Goal: Task Accomplishment & Management: Manage account settings

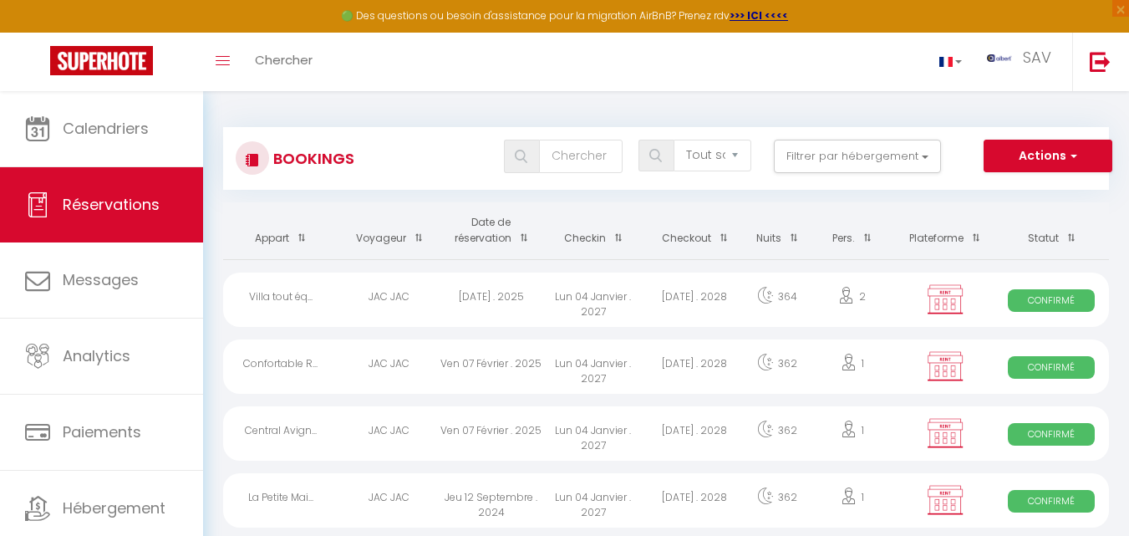
select select "not_cancelled"
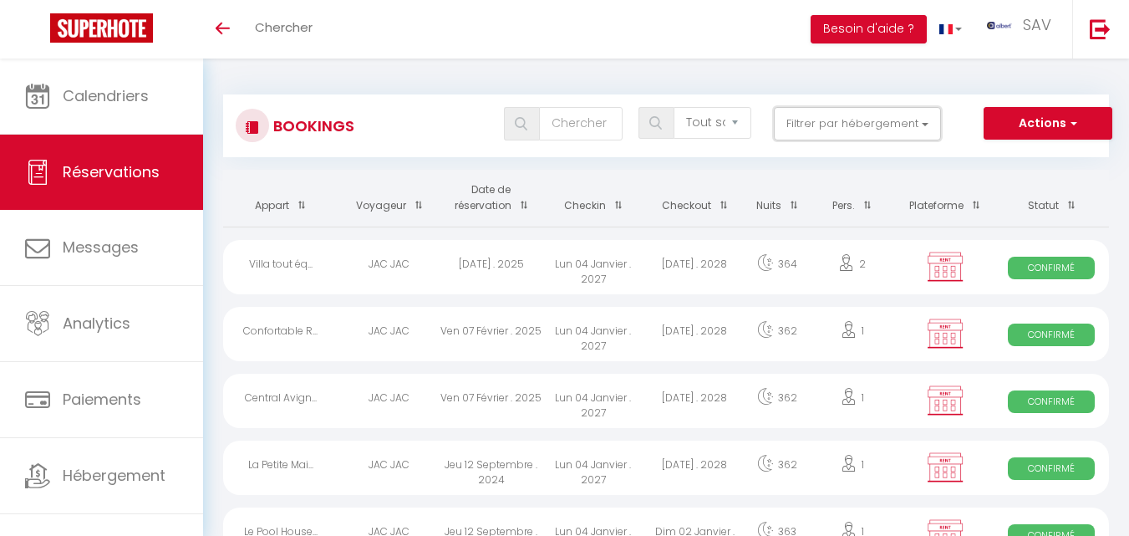
click at [867, 133] on button "Filtrer par hébergement" at bounding box center [857, 123] width 167 height 33
click at [867, 122] on button "Filtrer par hébergement" at bounding box center [857, 123] width 167 height 33
click at [852, 121] on button "Filtrer par hébergement" at bounding box center [857, 123] width 167 height 33
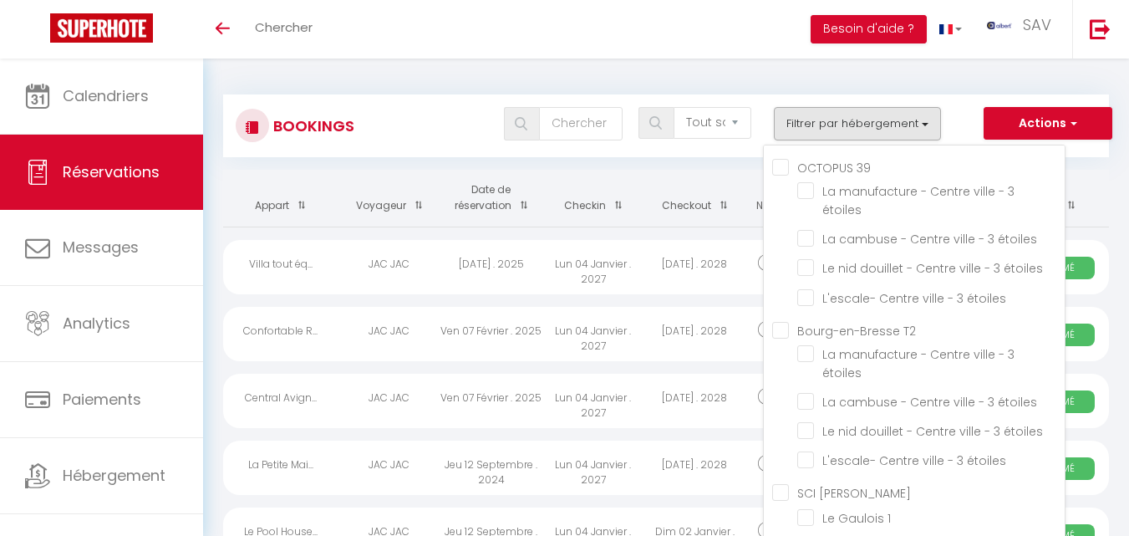
scroll to position [39451, 0]
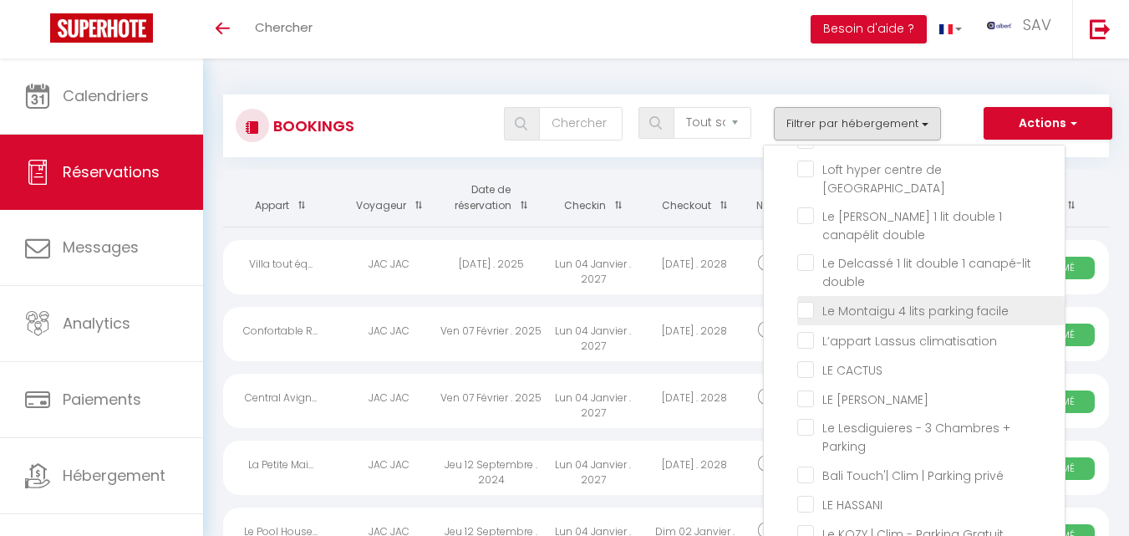
click at [813, 318] on input "Le Montaigu 4 lits parking facile" at bounding box center [930, 309] width 267 height 17
checkbox input "true"
checkbox input "false"
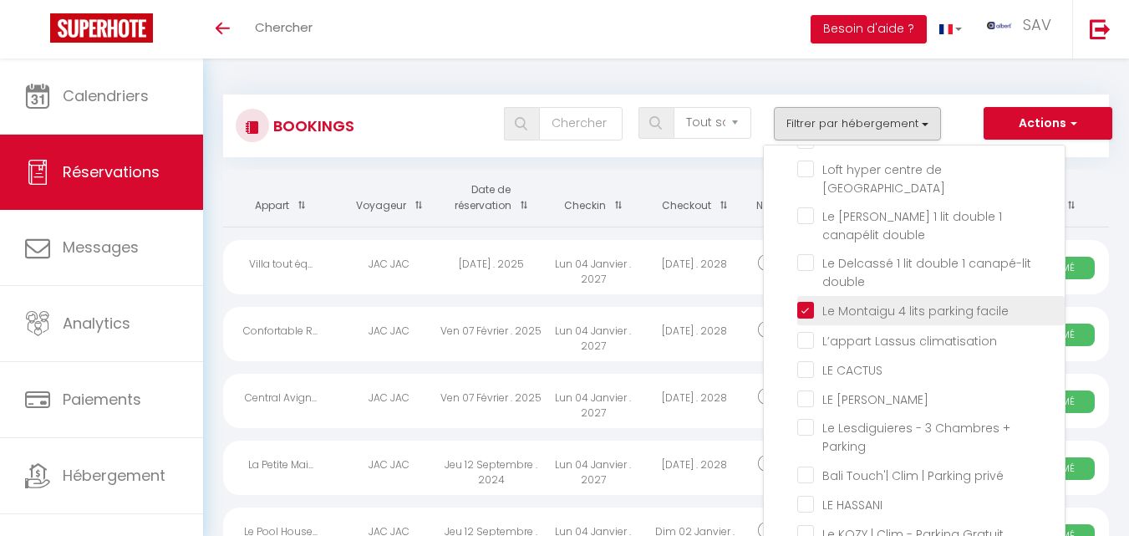
checkbox input "false"
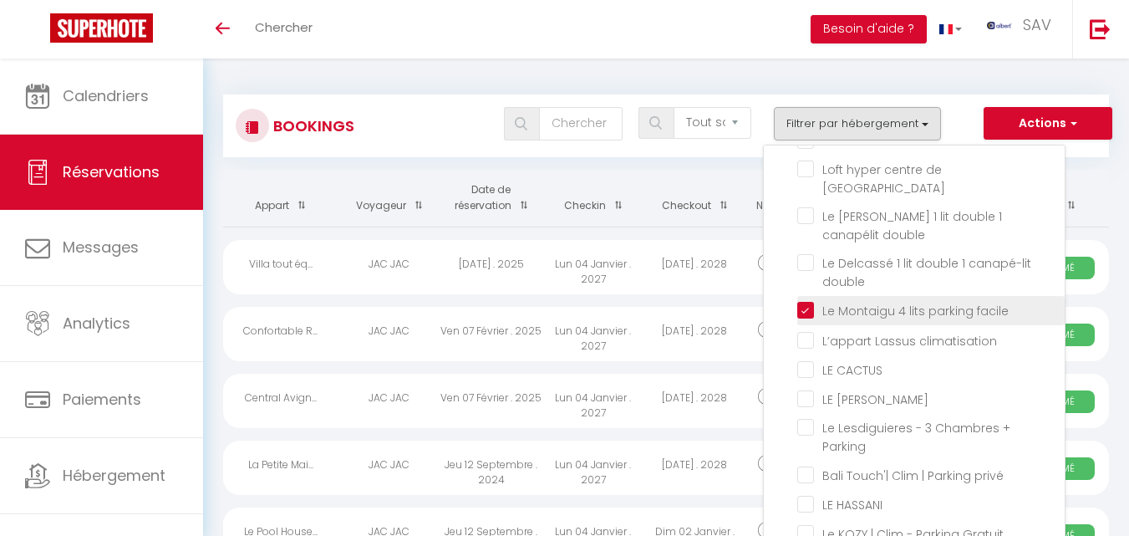
checkbox input "false"
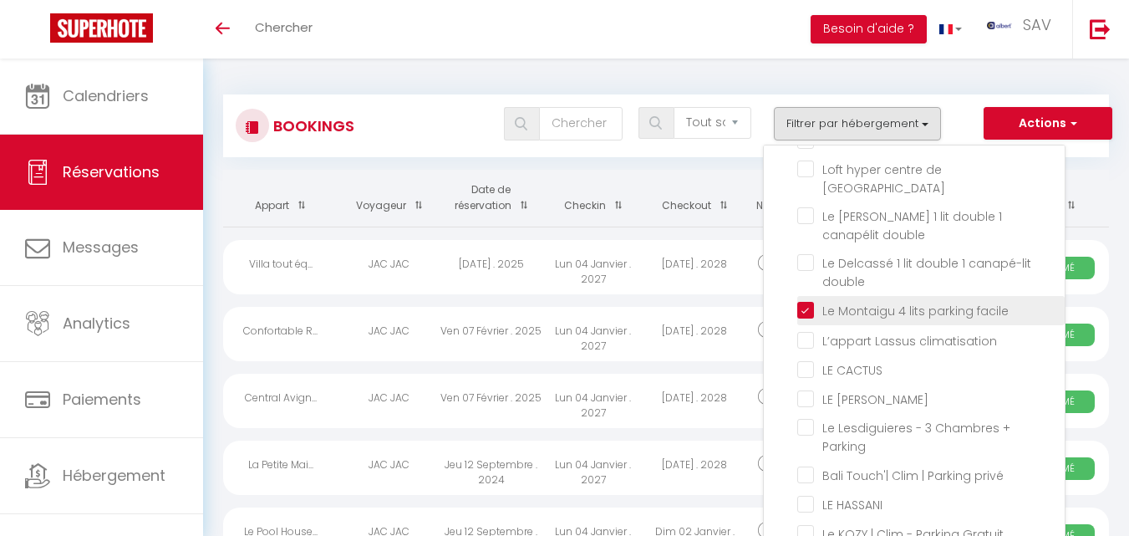
checkbox input "false"
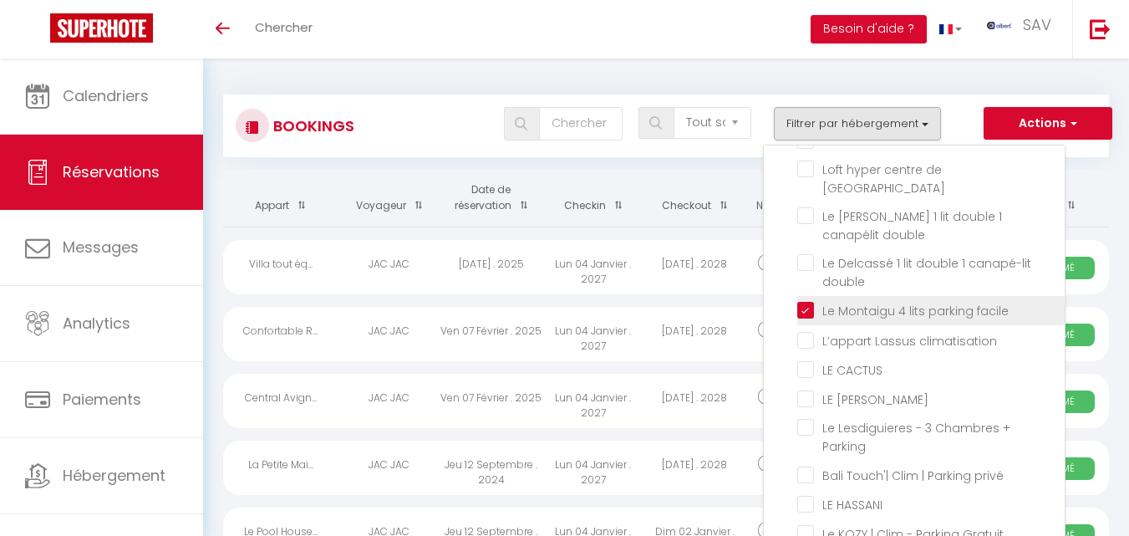
checkbox input "false"
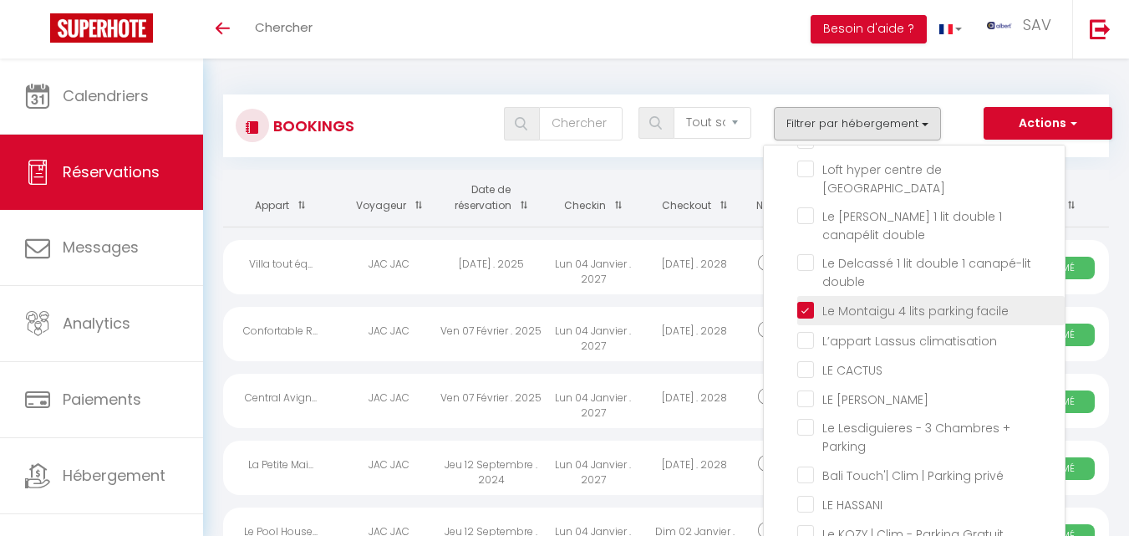
checkbox input "false"
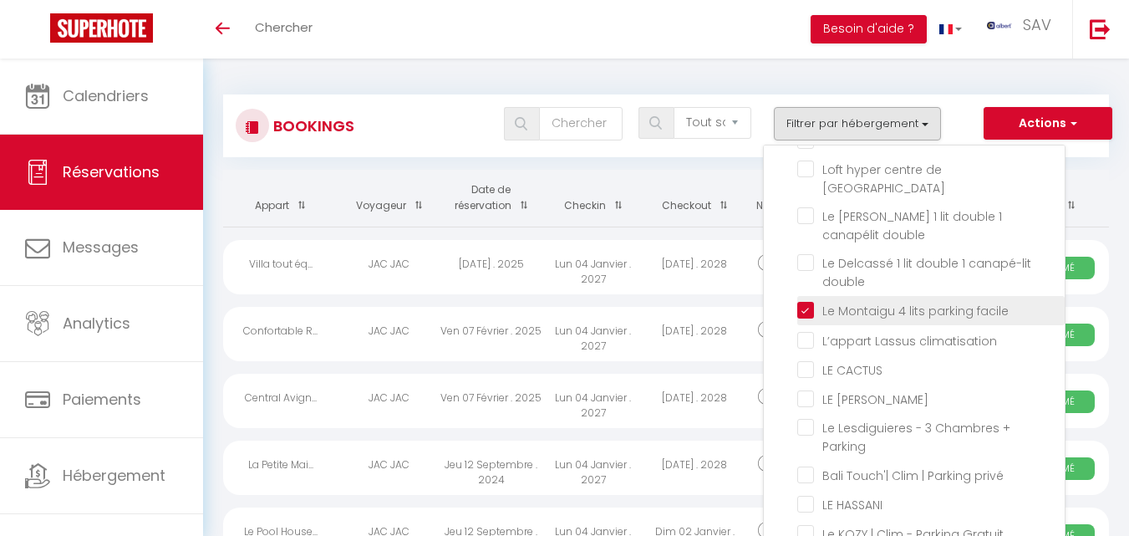
checkbox input "false"
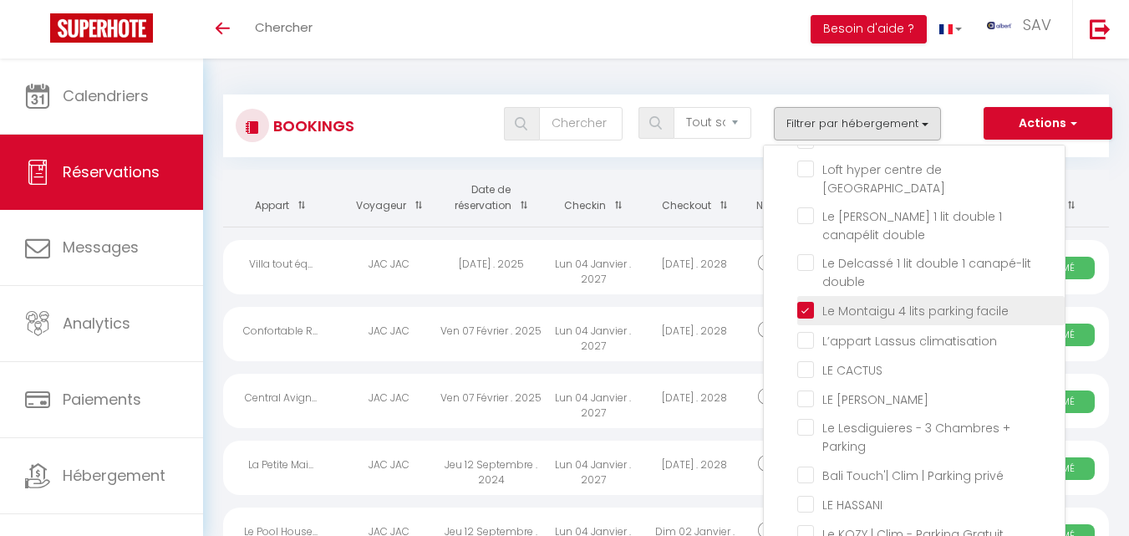
checkbox input "false"
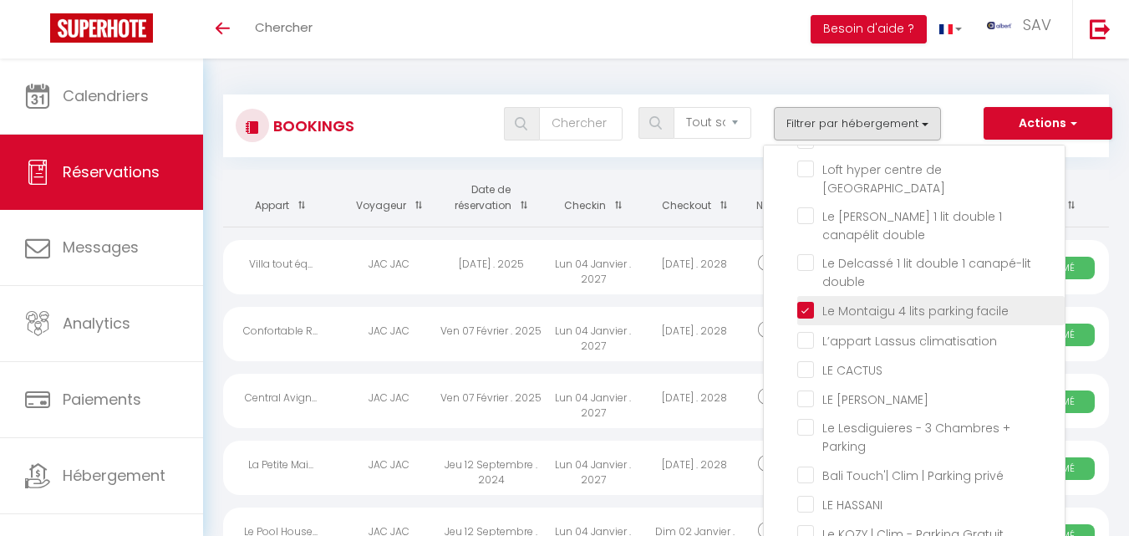
checkbox input "false"
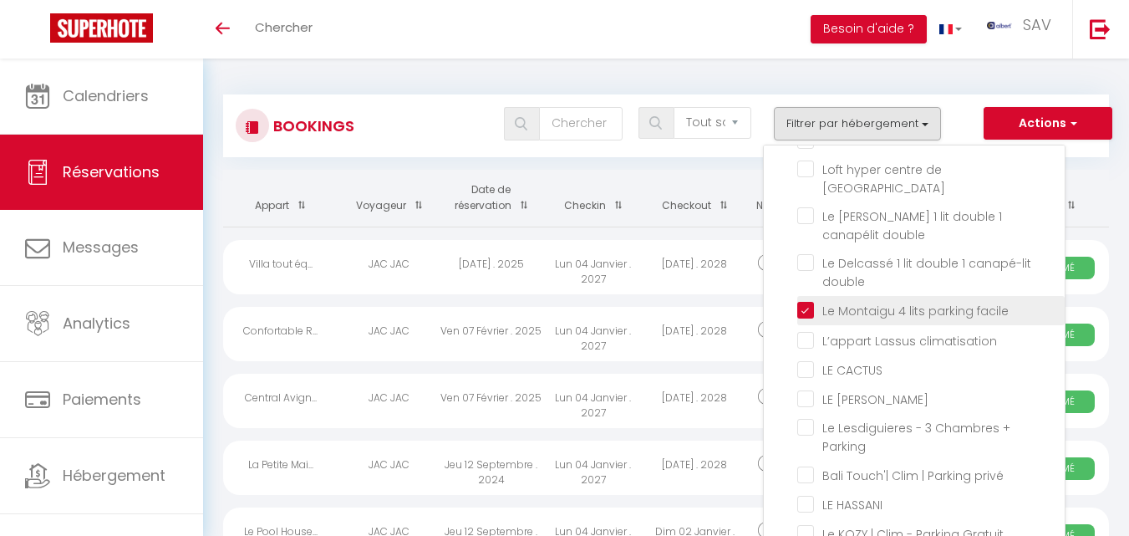
checkbox input "false"
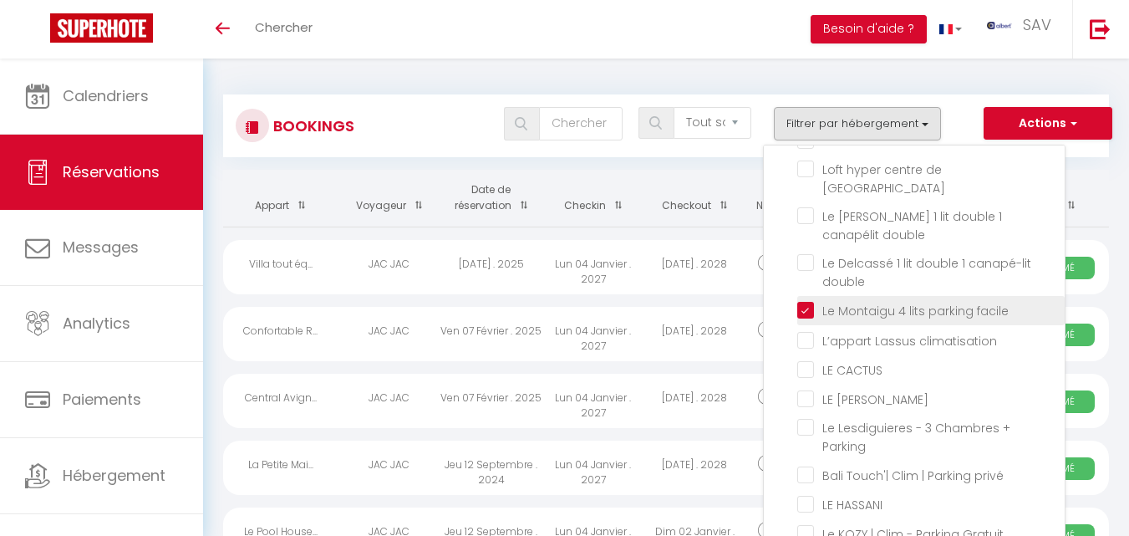
checkbox input "false"
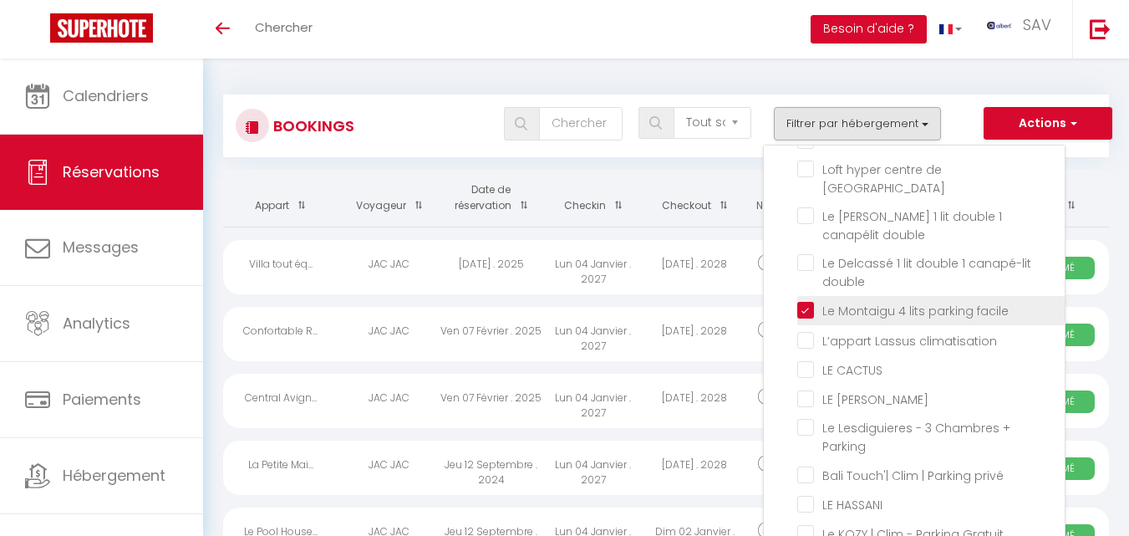
checkbox input "false"
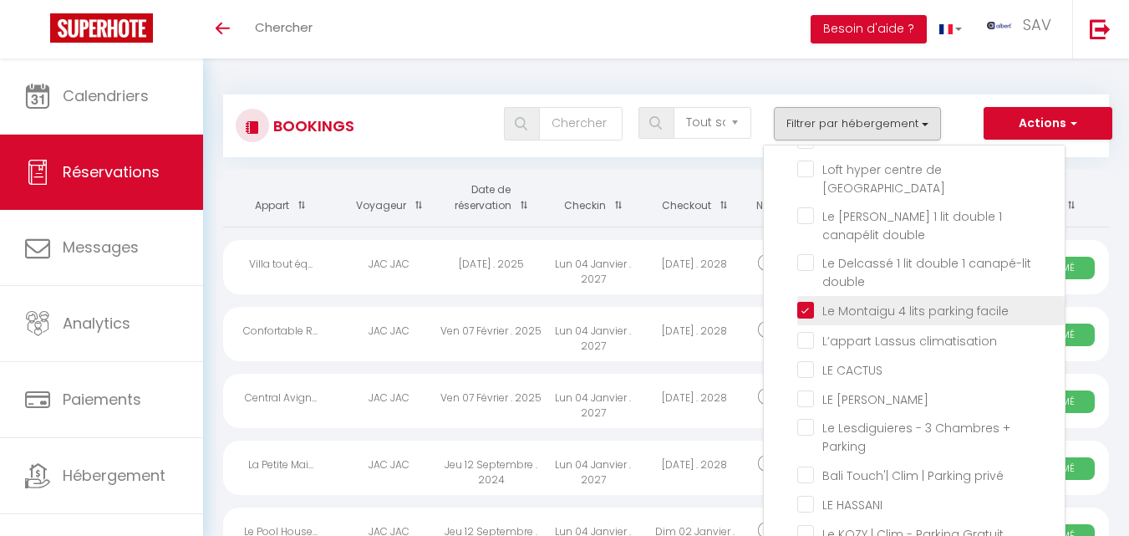
checkbox input "false"
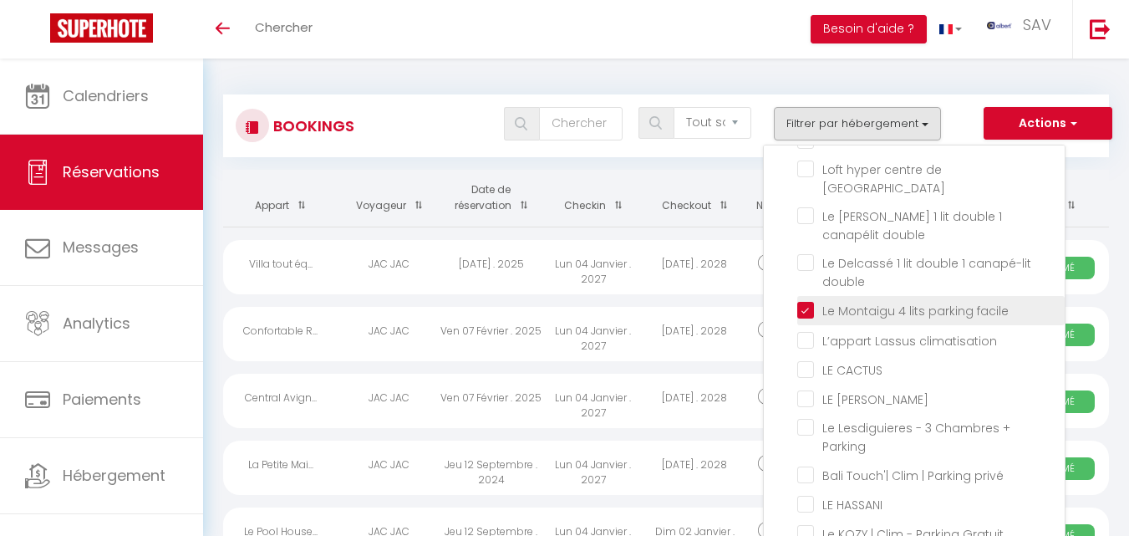
checkbox input "false"
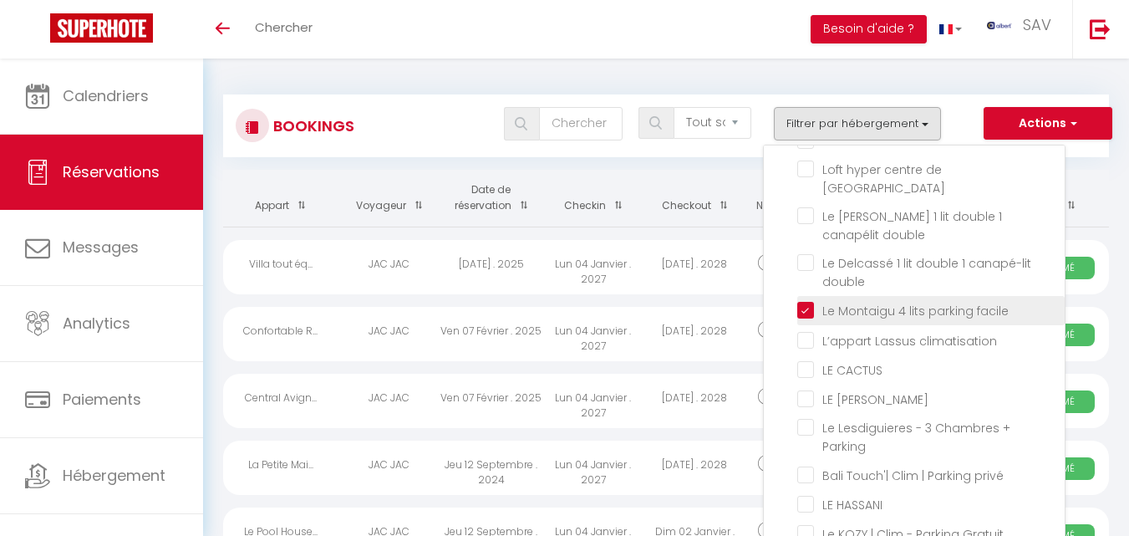
checkbox input "false"
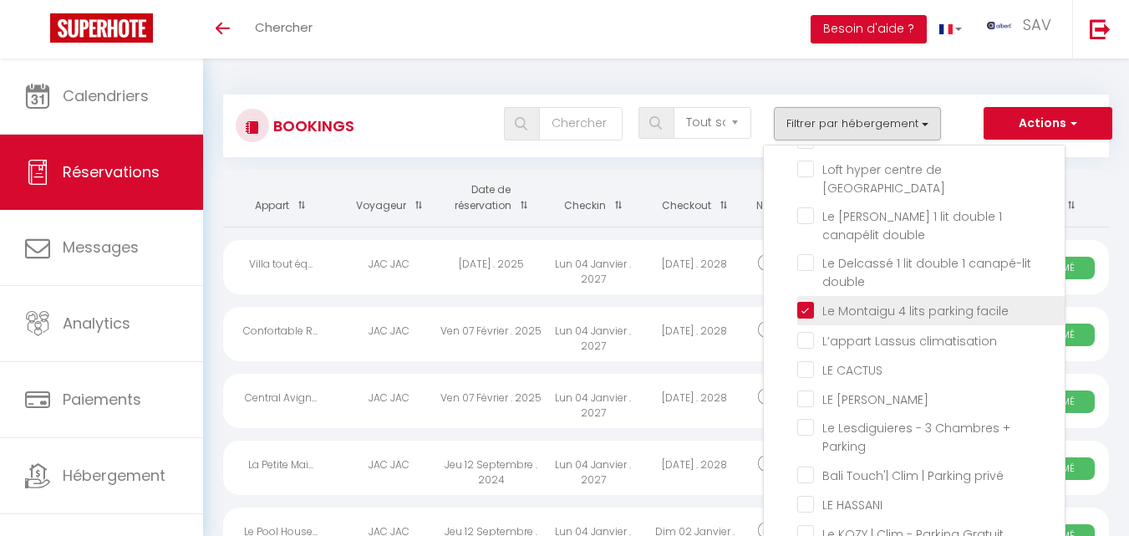
checkbox input "false"
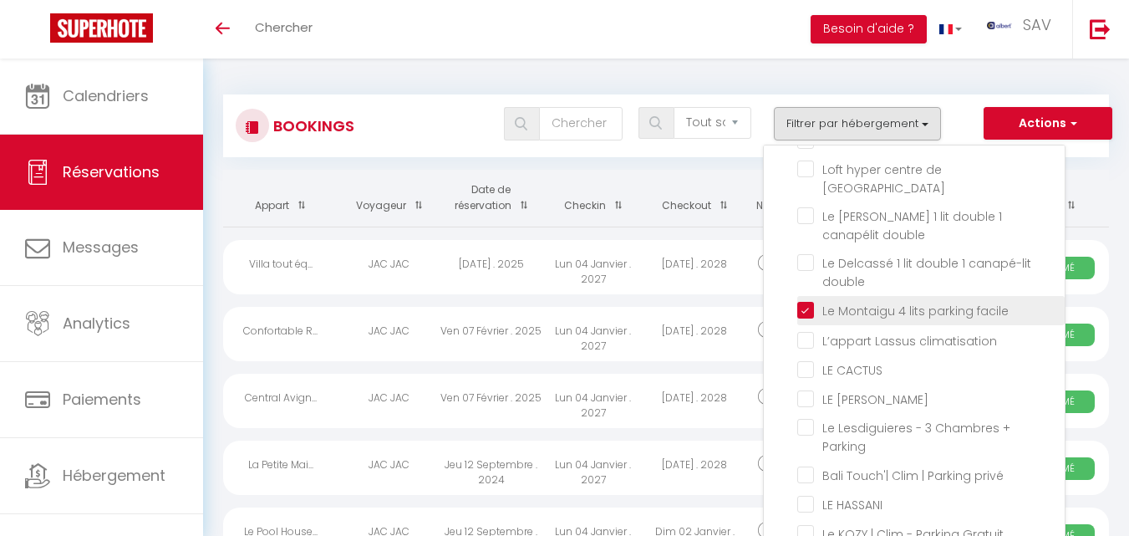
checkbox input "false"
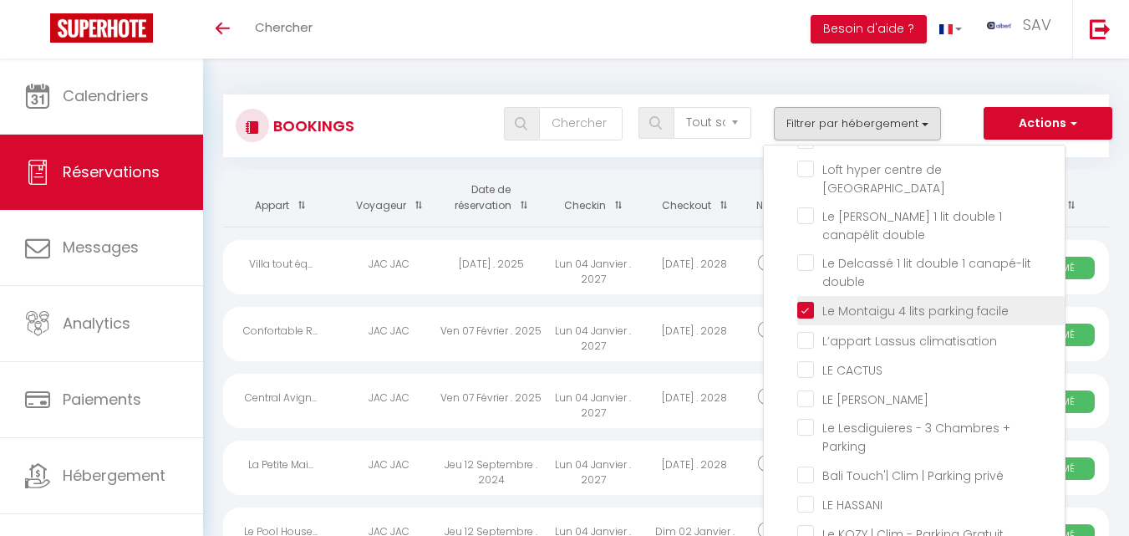
checkbox input "false"
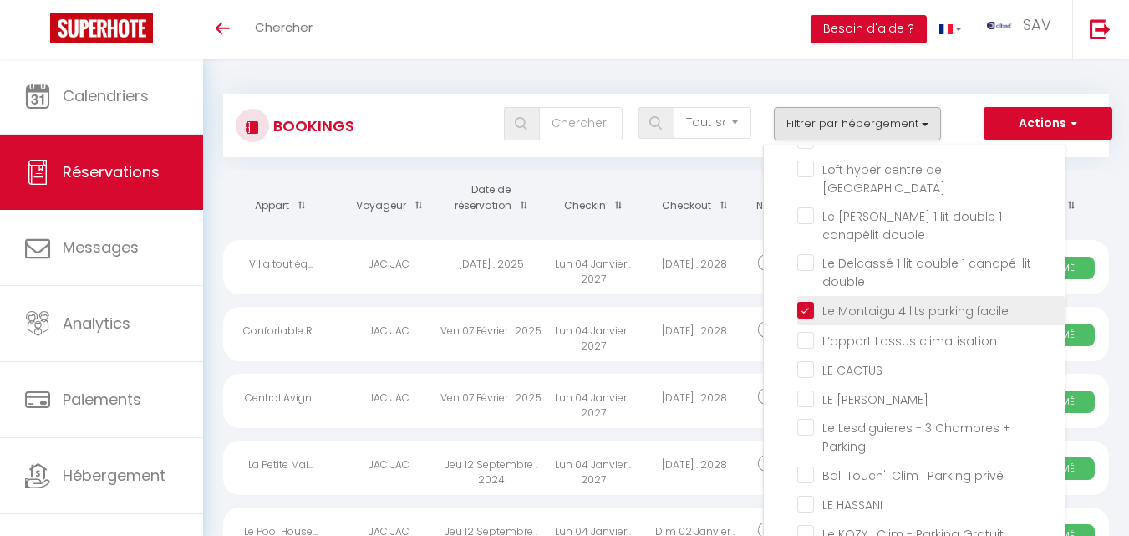
checkbox input "false"
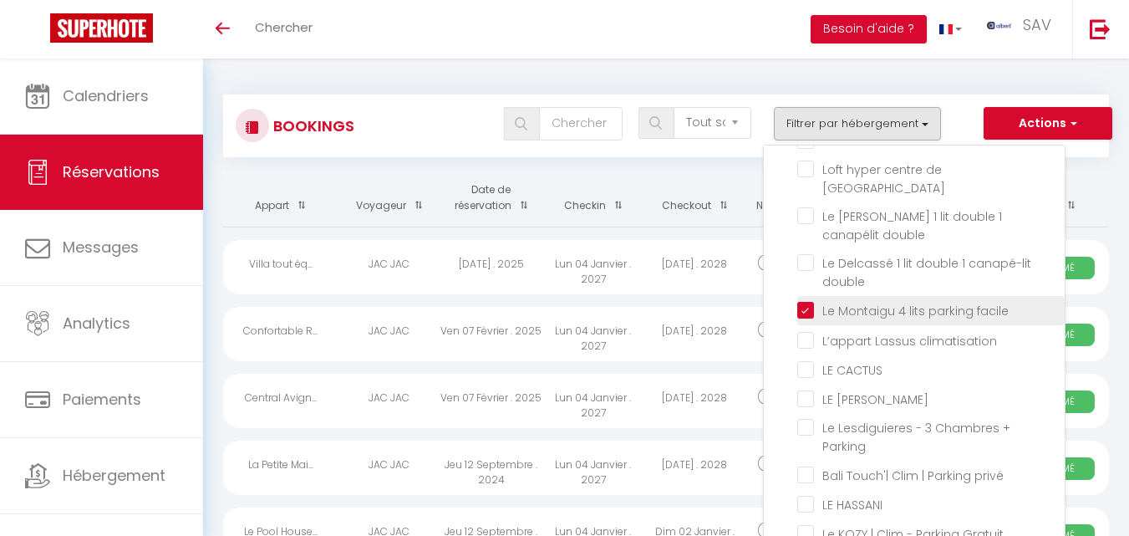
checkbox input "false"
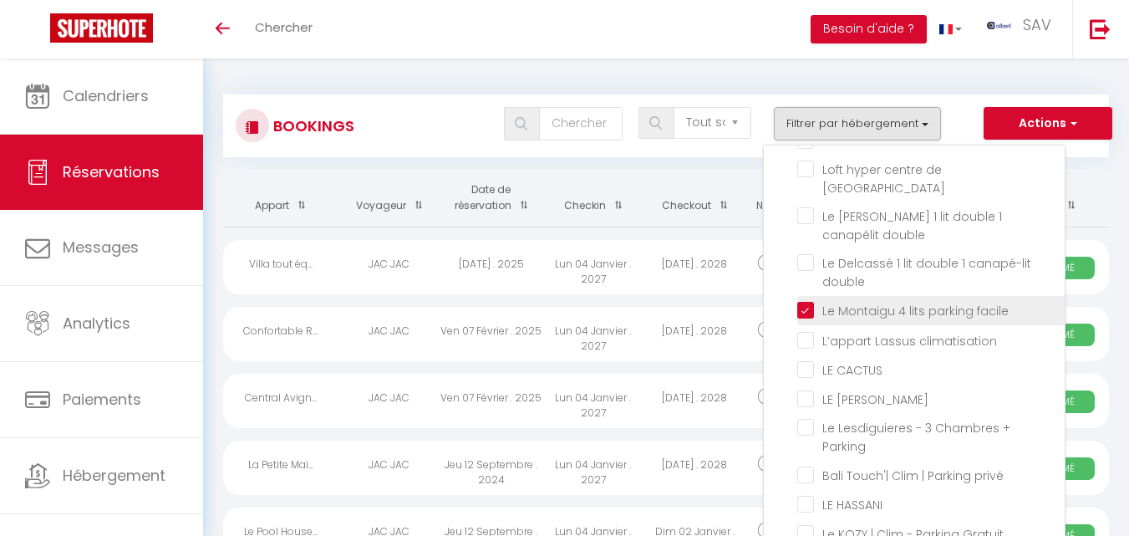
checkbox input "false"
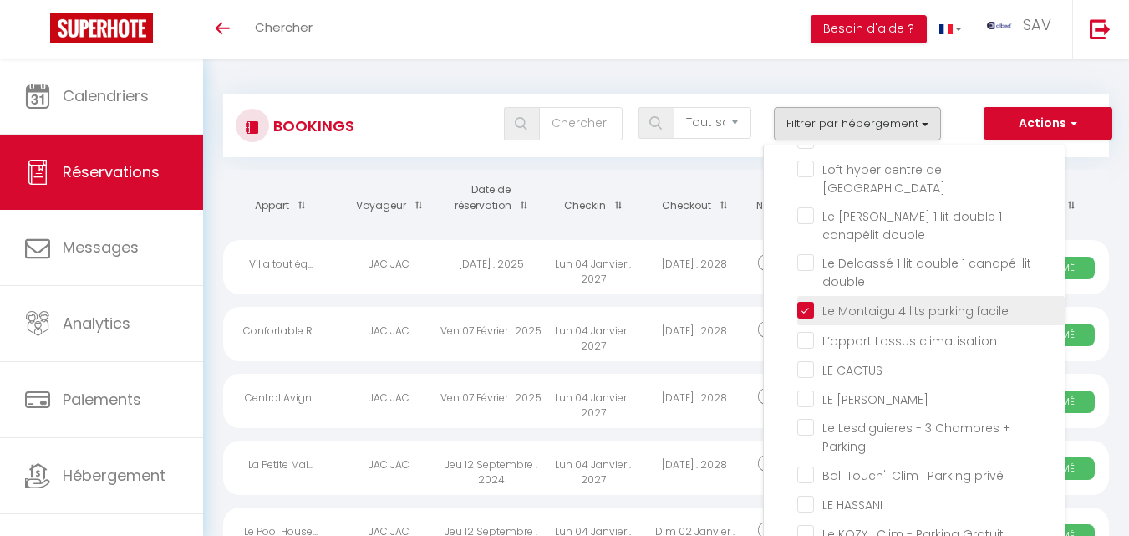
checkbox input "false"
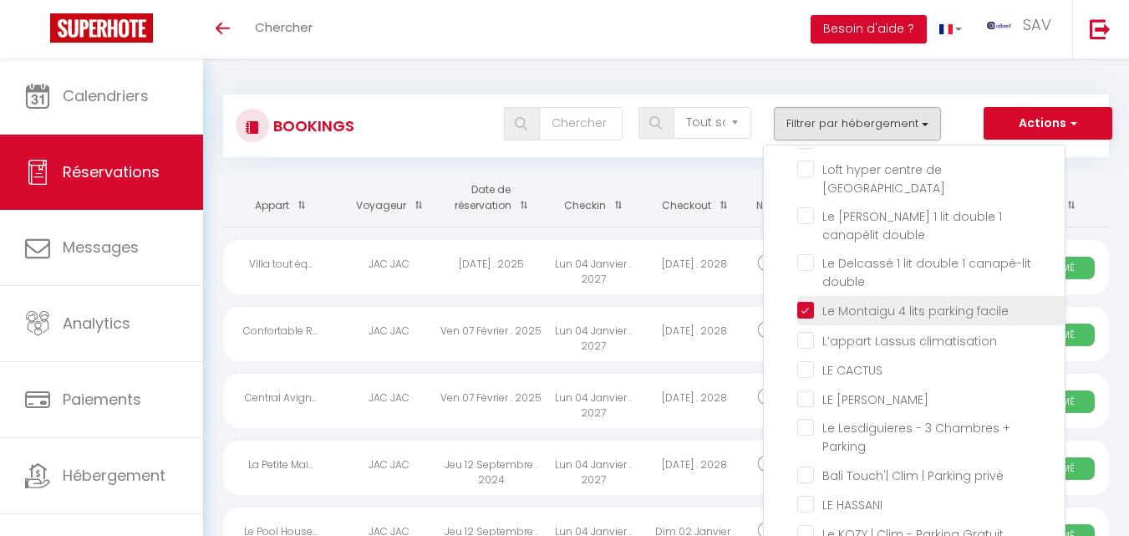
checkbox input "false"
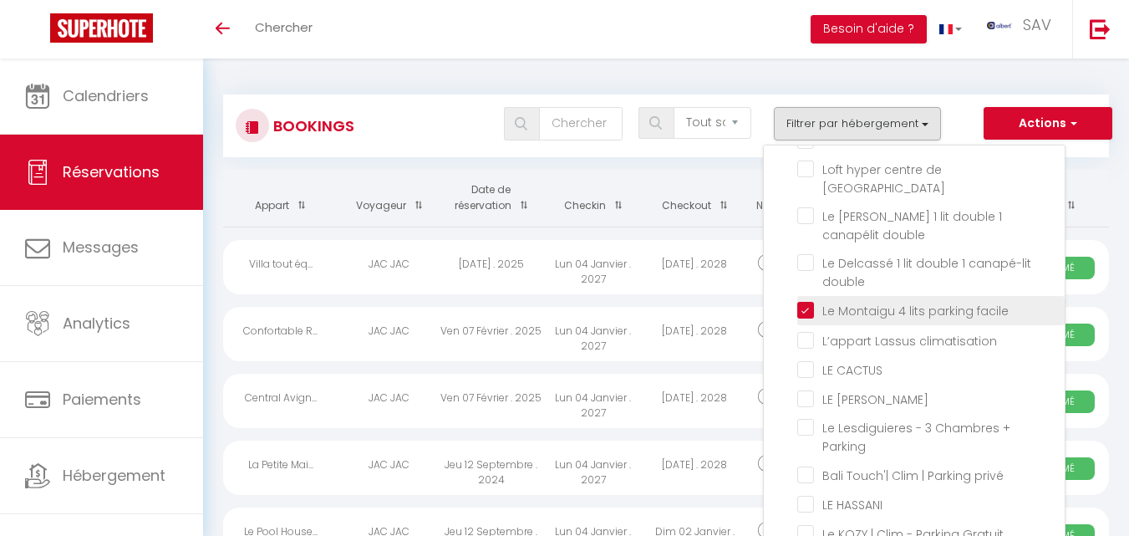
checkbox input "false"
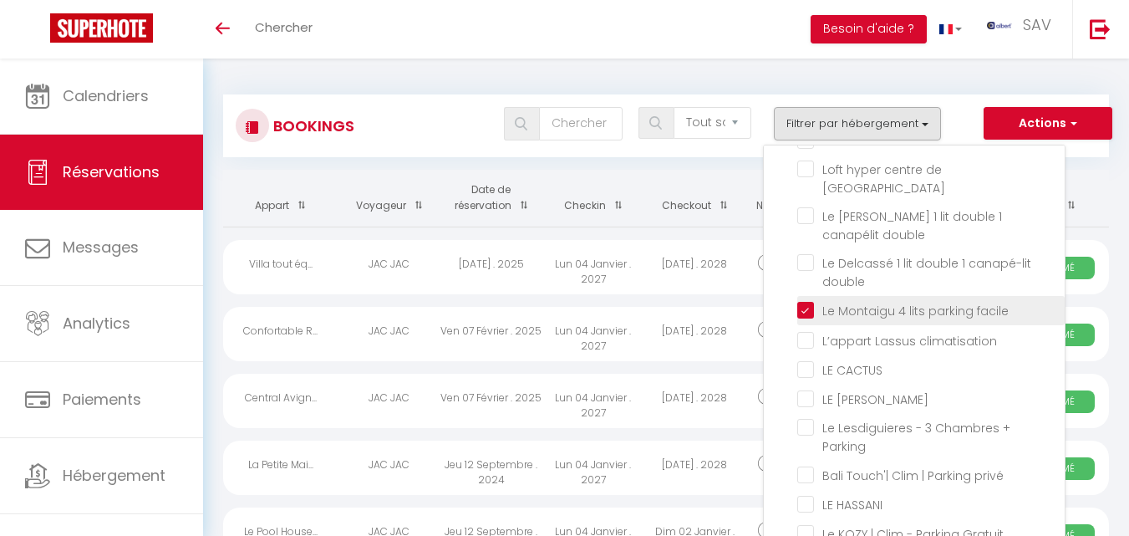
checkbox input "false"
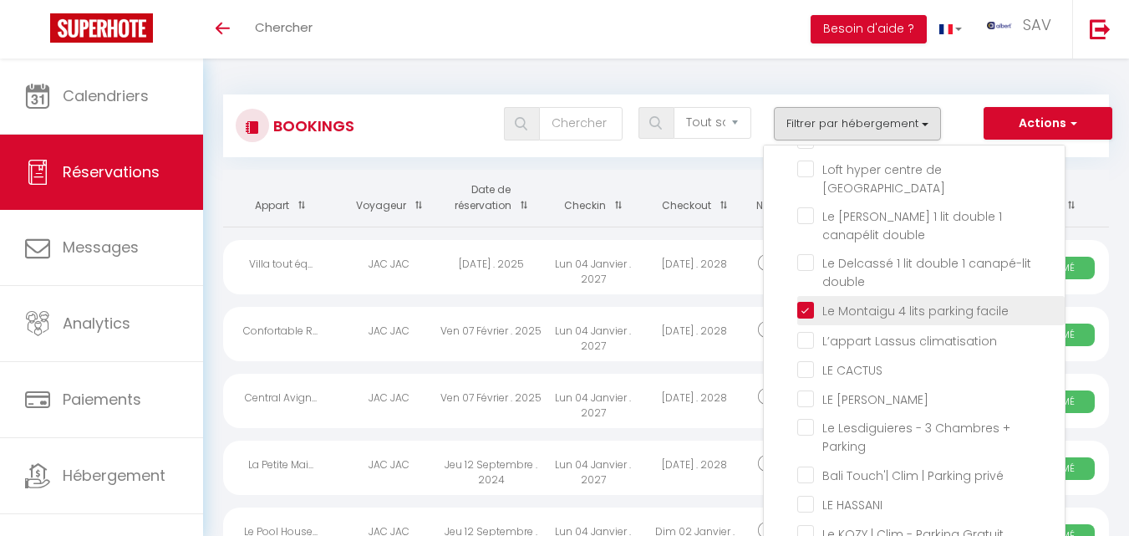
checkbox input "false"
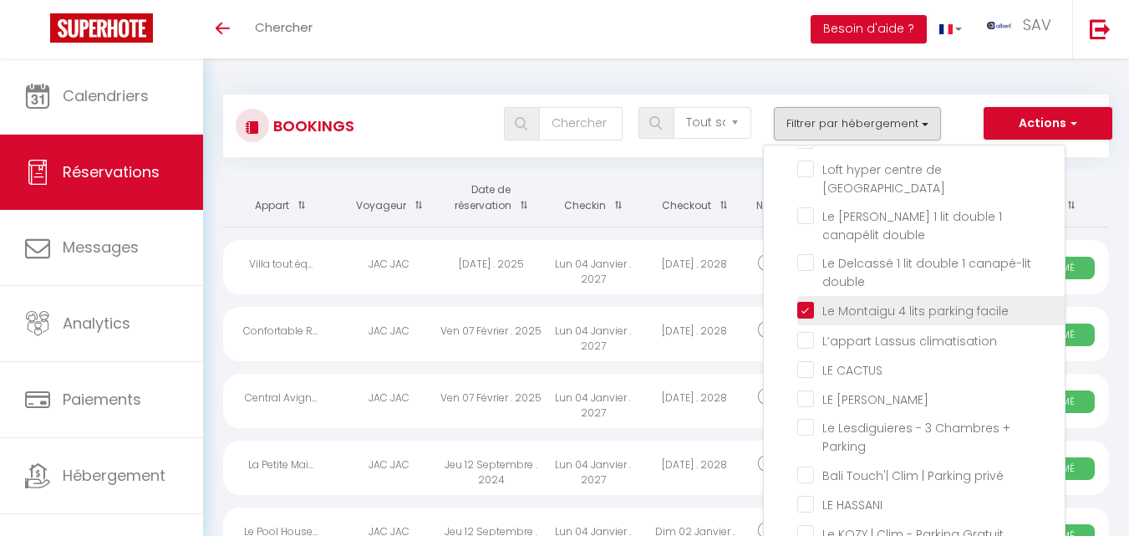
checkbox input "false"
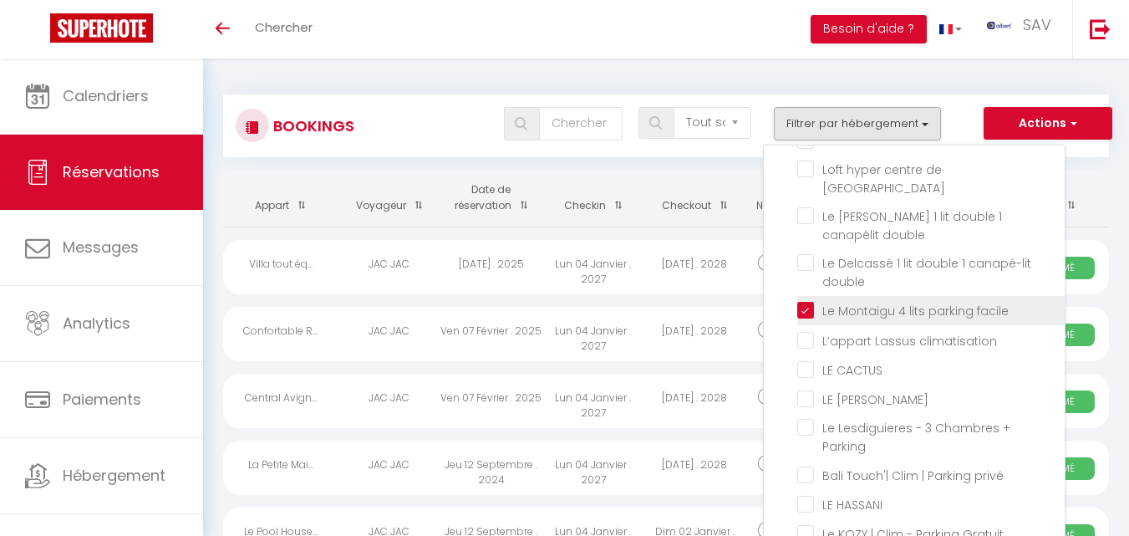
checkbox input "false"
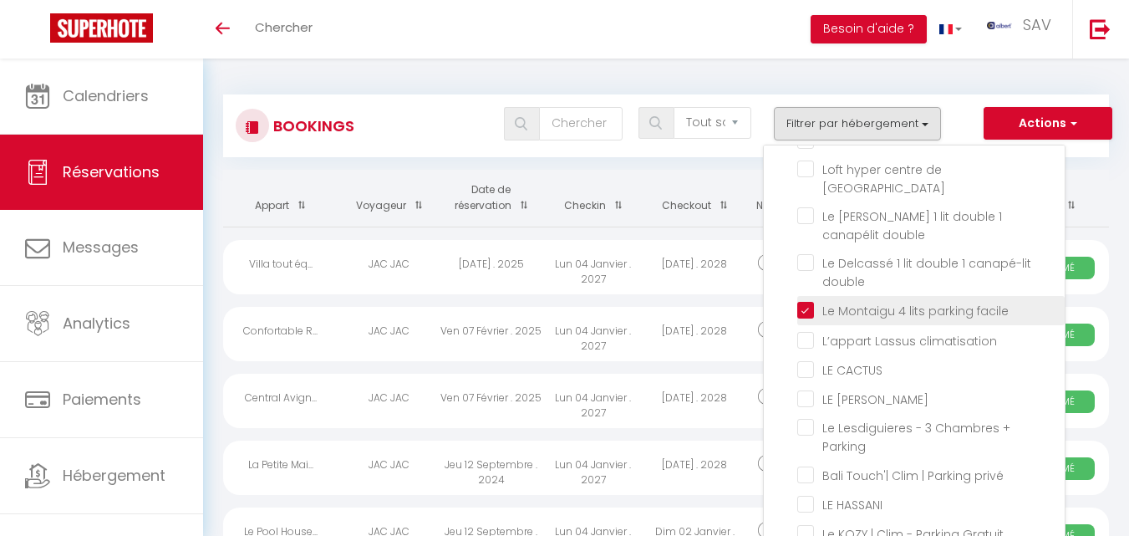
checkbox input "false"
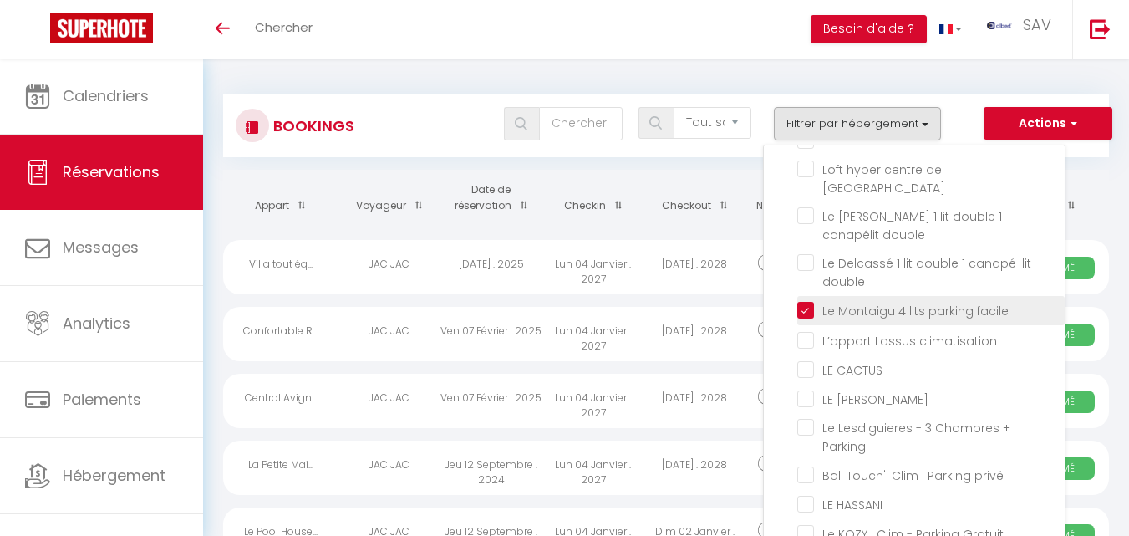
checkbox input "false"
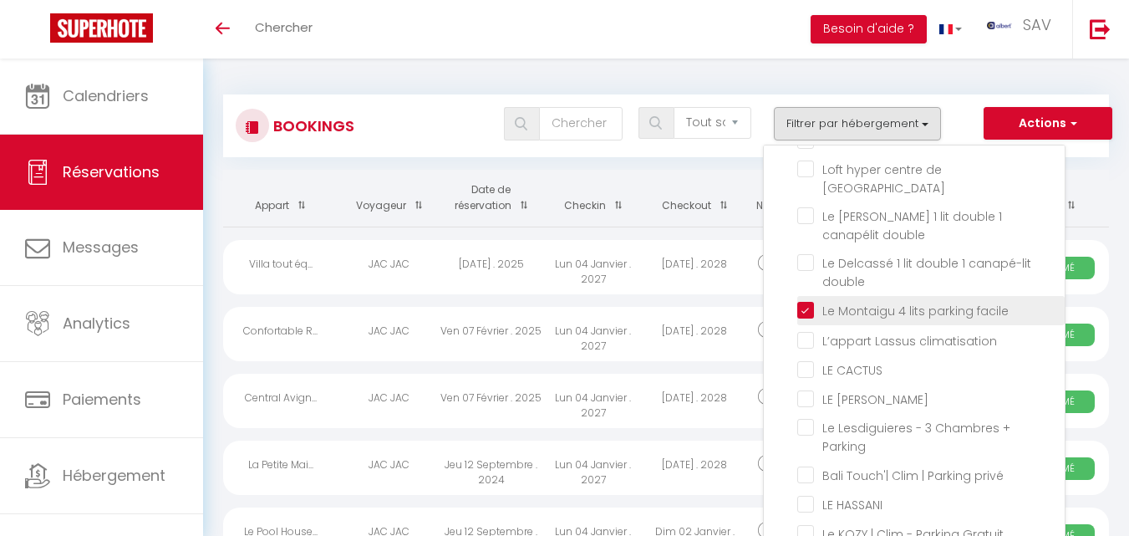
checkbox input "false"
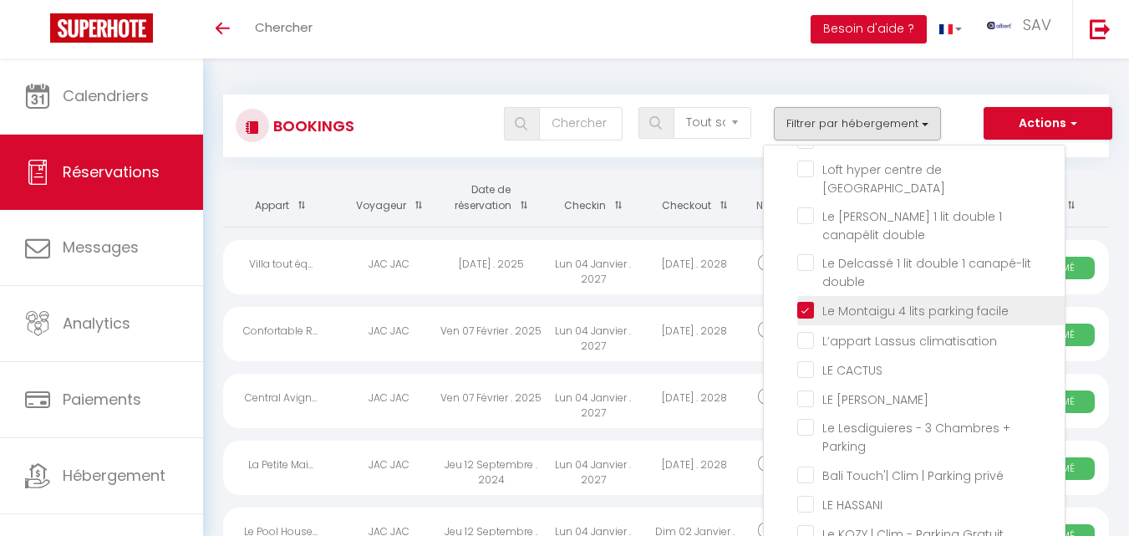
checkbox input "false"
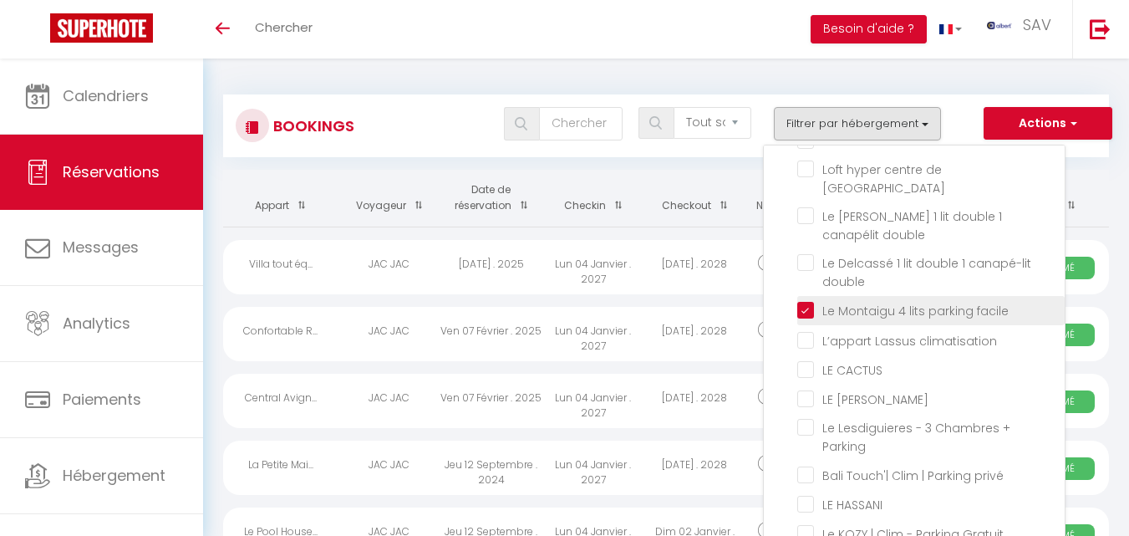
checkbox input "false"
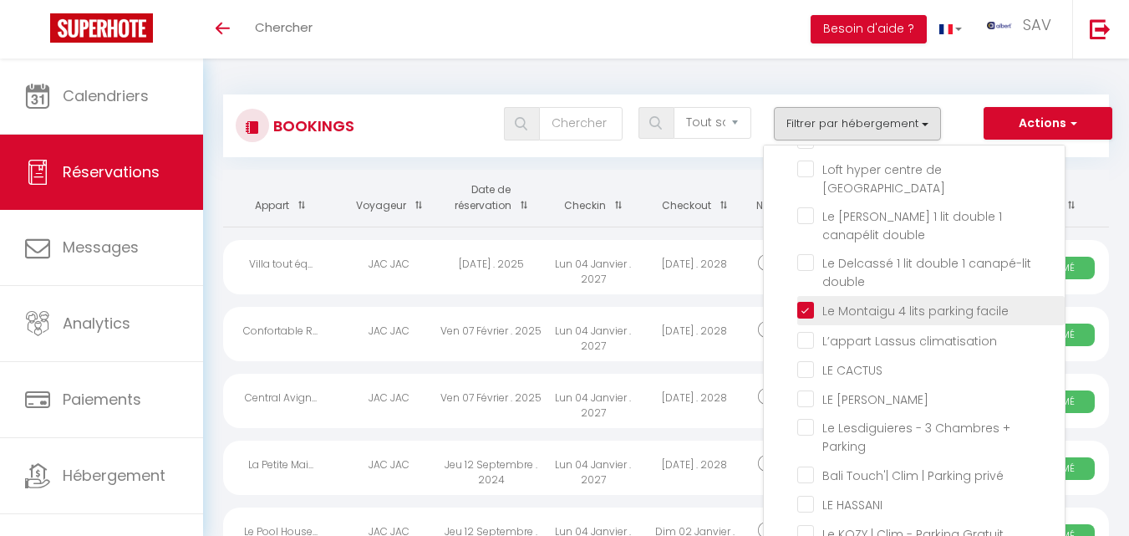
checkbox input "false"
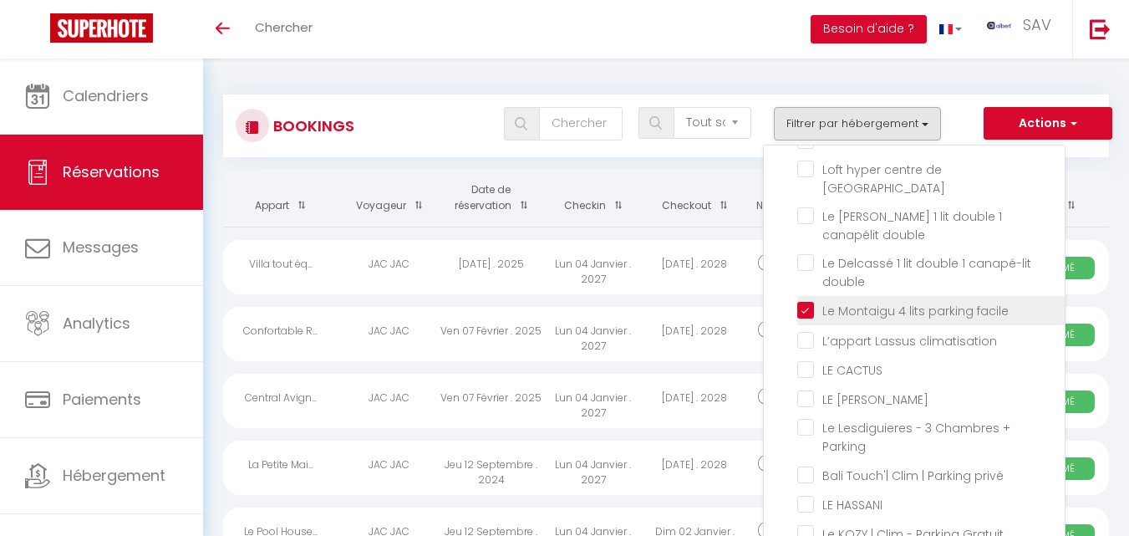
checkbox input "false"
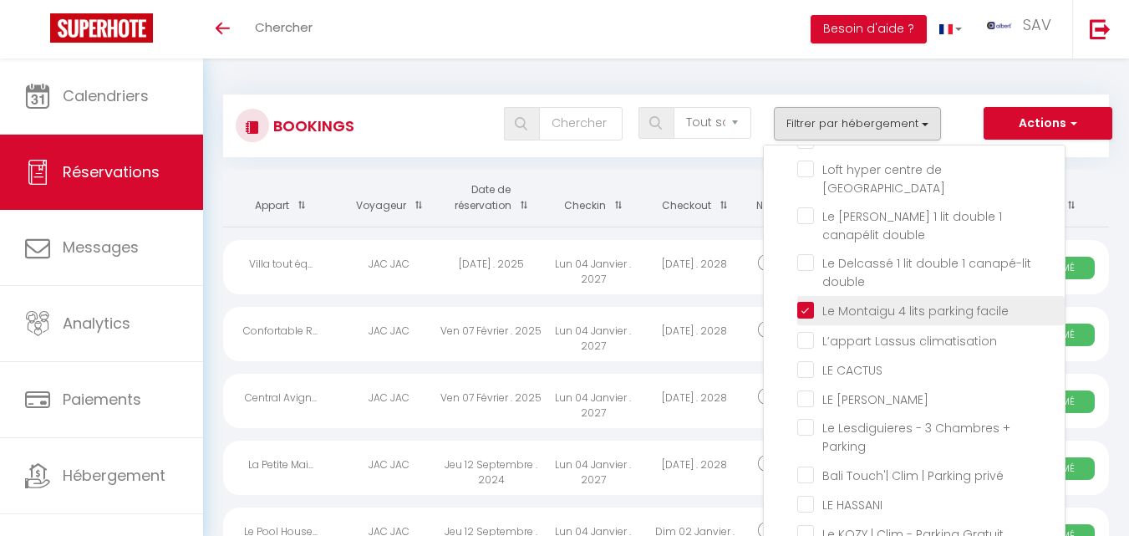
checkbox input "false"
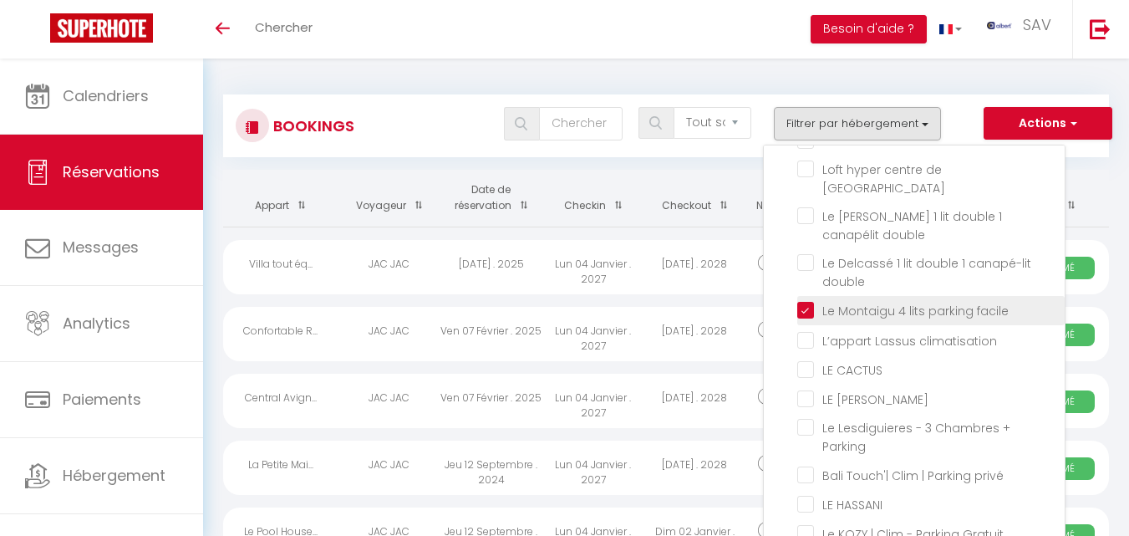
checkbox input "false"
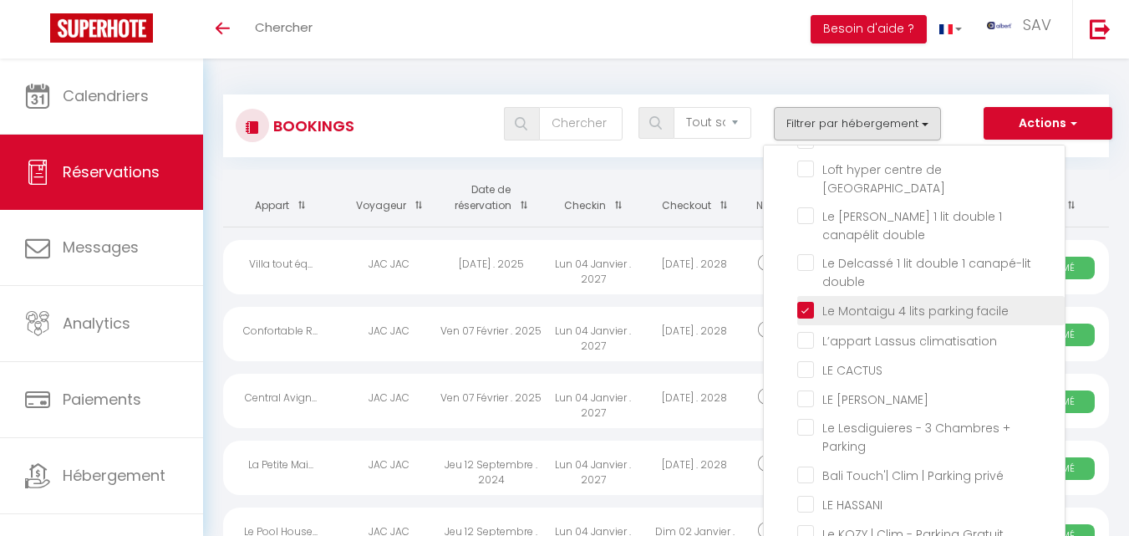
checkbox input "false"
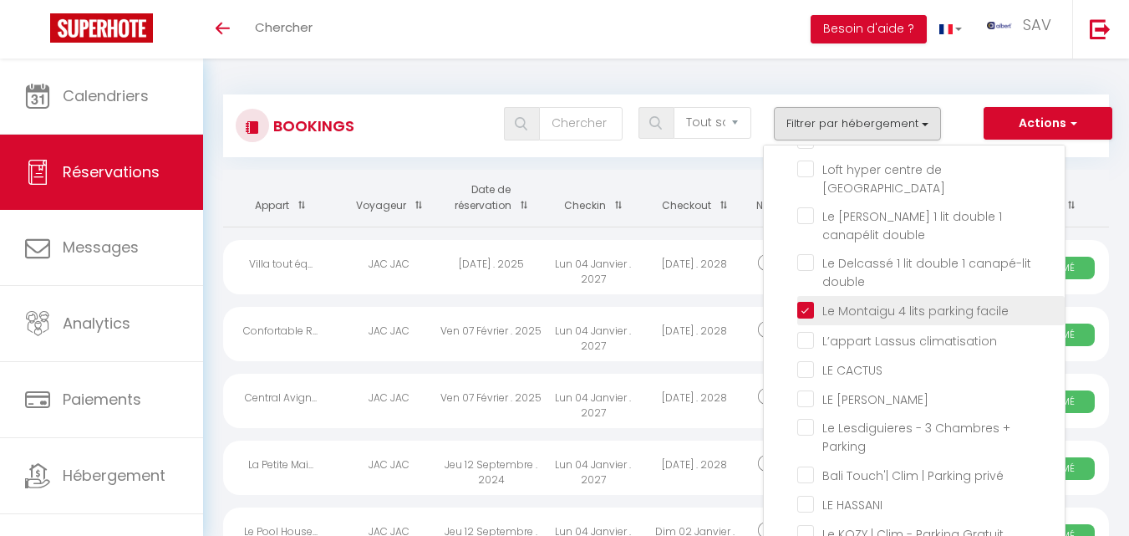
checkbox input "false"
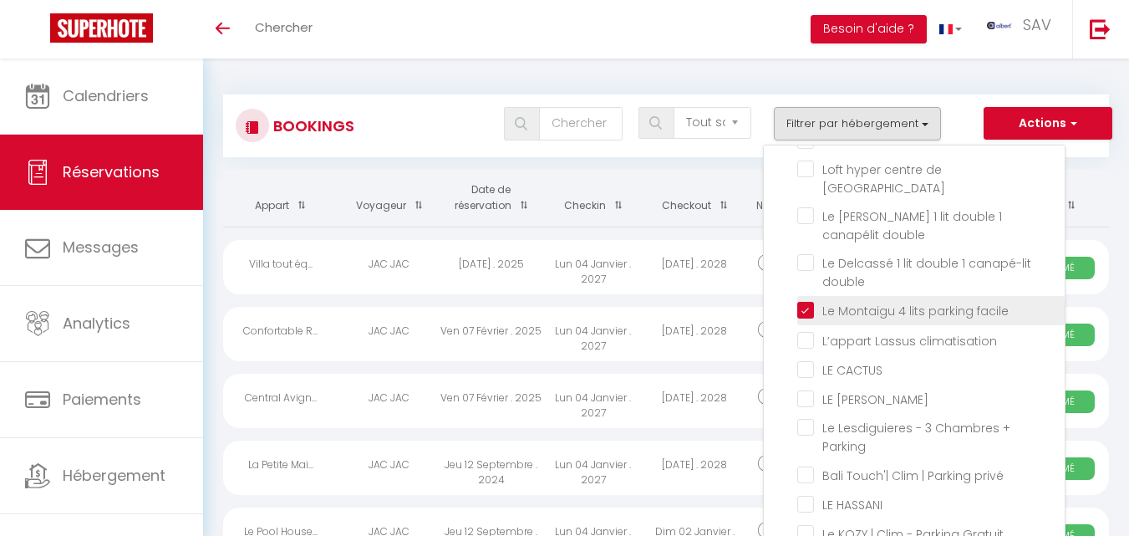
checkbox input "false"
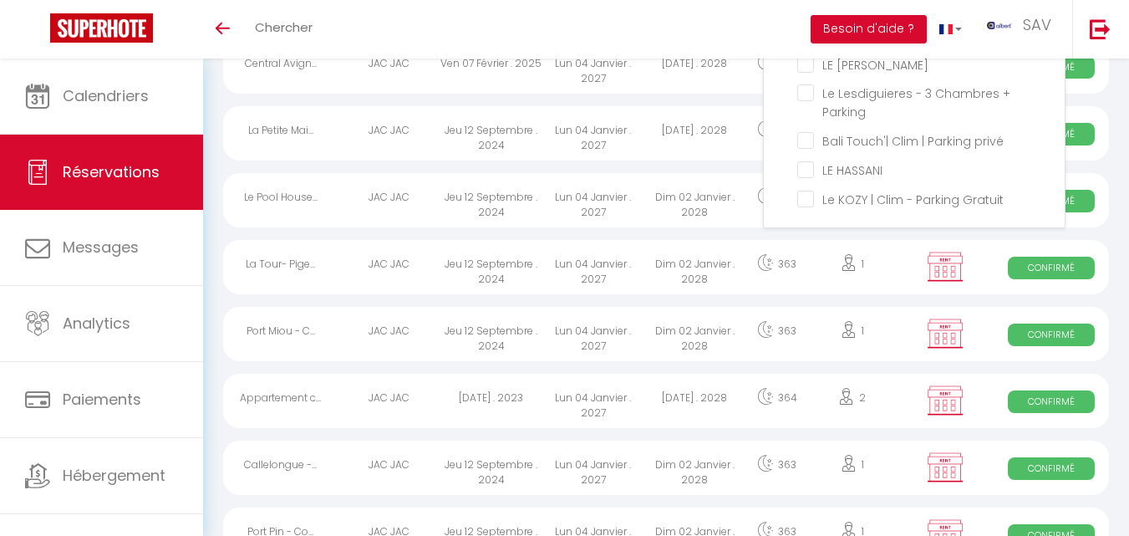
scroll to position [0, 0]
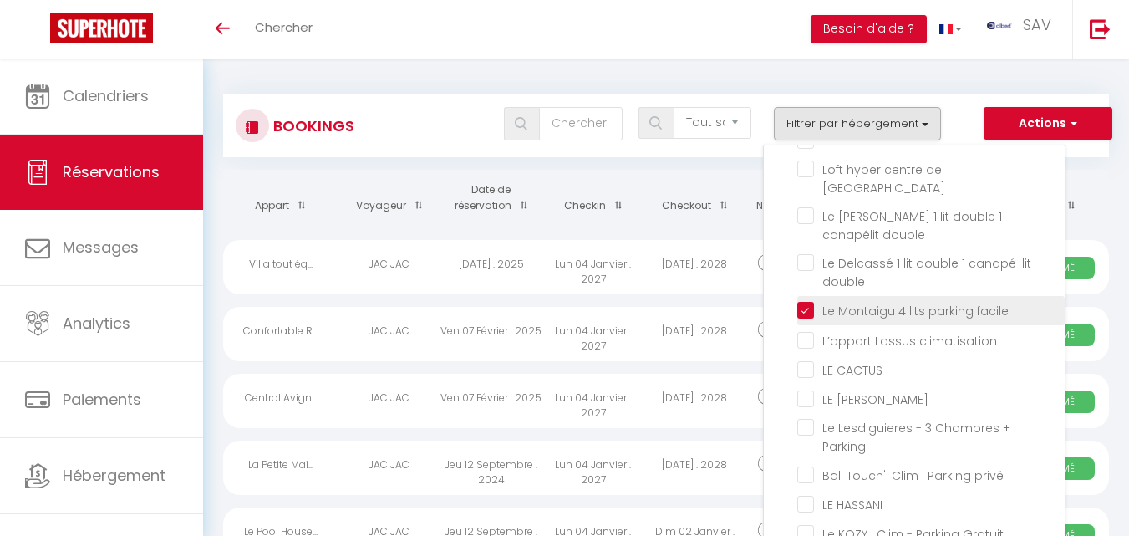
click at [806, 318] on input "Le Montaigu 4 lits parking facile" at bounding box center [930, 309] width 267 height 17
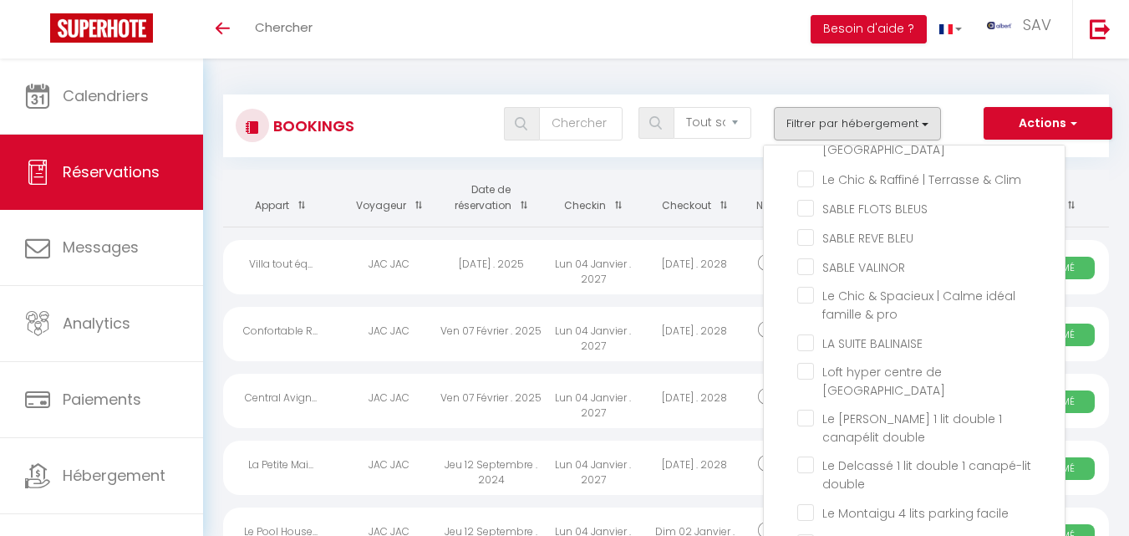
scroll to position [39493, 0]
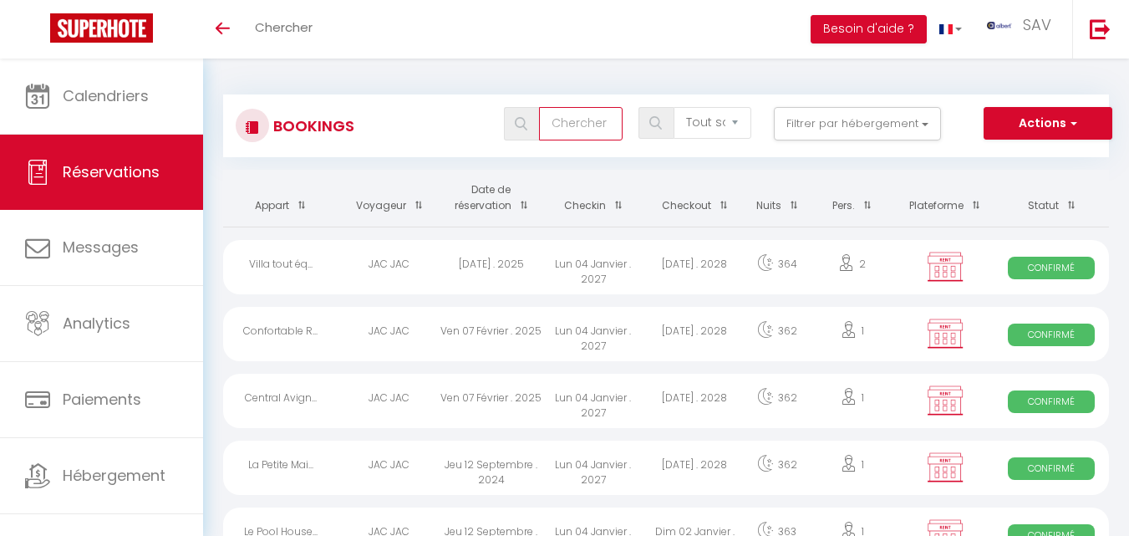
click at [598, 117] on input "text" at bounding box center [581, 123] width 84 height 33
click at [533, 135] on span at bounding box center [521, 123] width 35 height 33
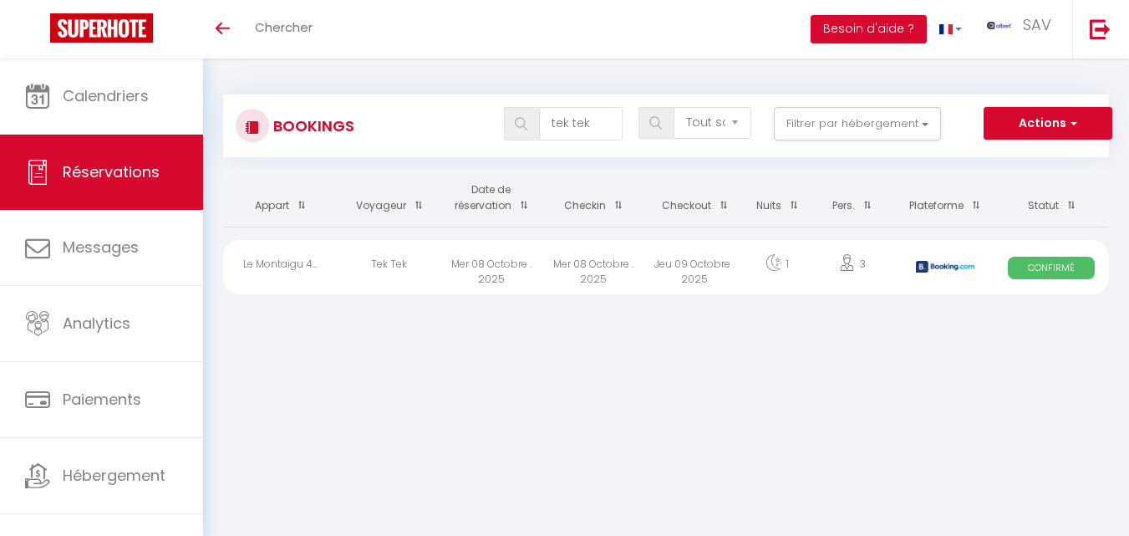
click at [617, 267] on div "Mer 08 Octobre . 2025" at bounding box center [593, 267] width 102 height 54
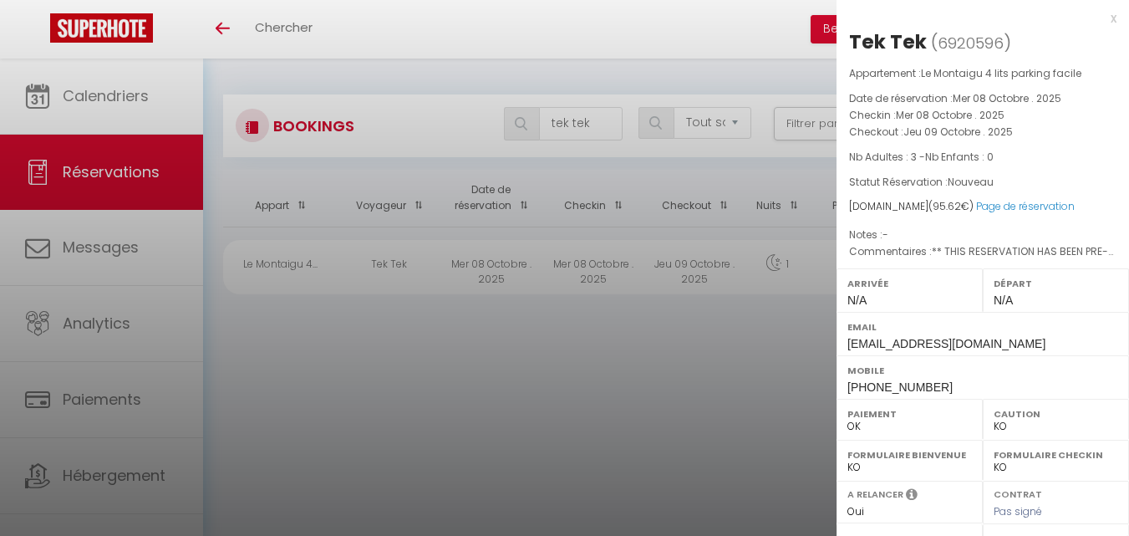
scroll to position [268, 0]
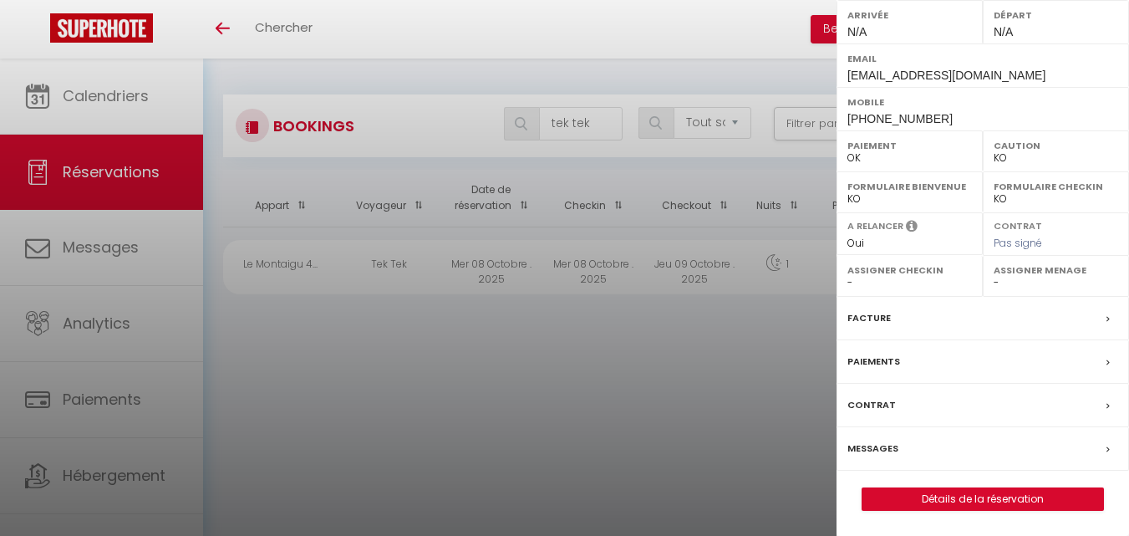
click at [898, 441] on div "Messages" at bounding box center [983, 448] width 293 height 43
